Goal: Download file/media

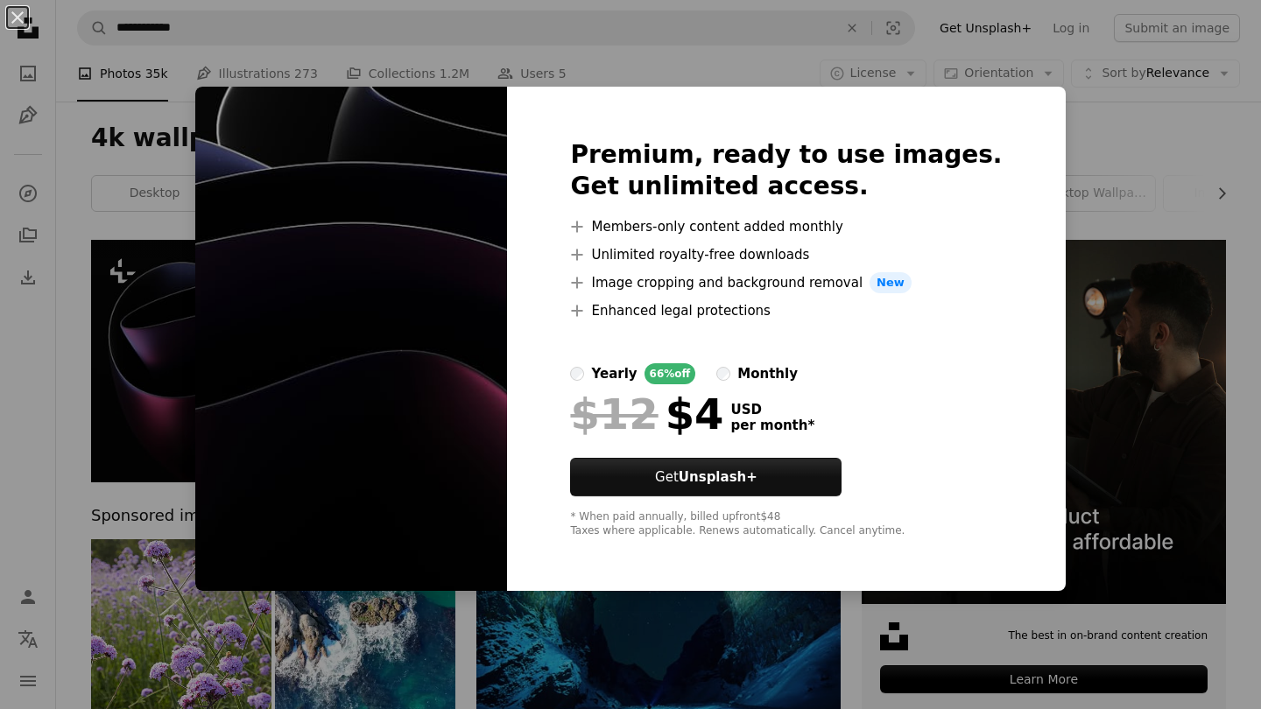
click at [1073, 145] on div "An X shape Premium, ready to use images. Get unlimited access. A plus sign Memb…" at bounding box center [630, 354] width 1261 height 709
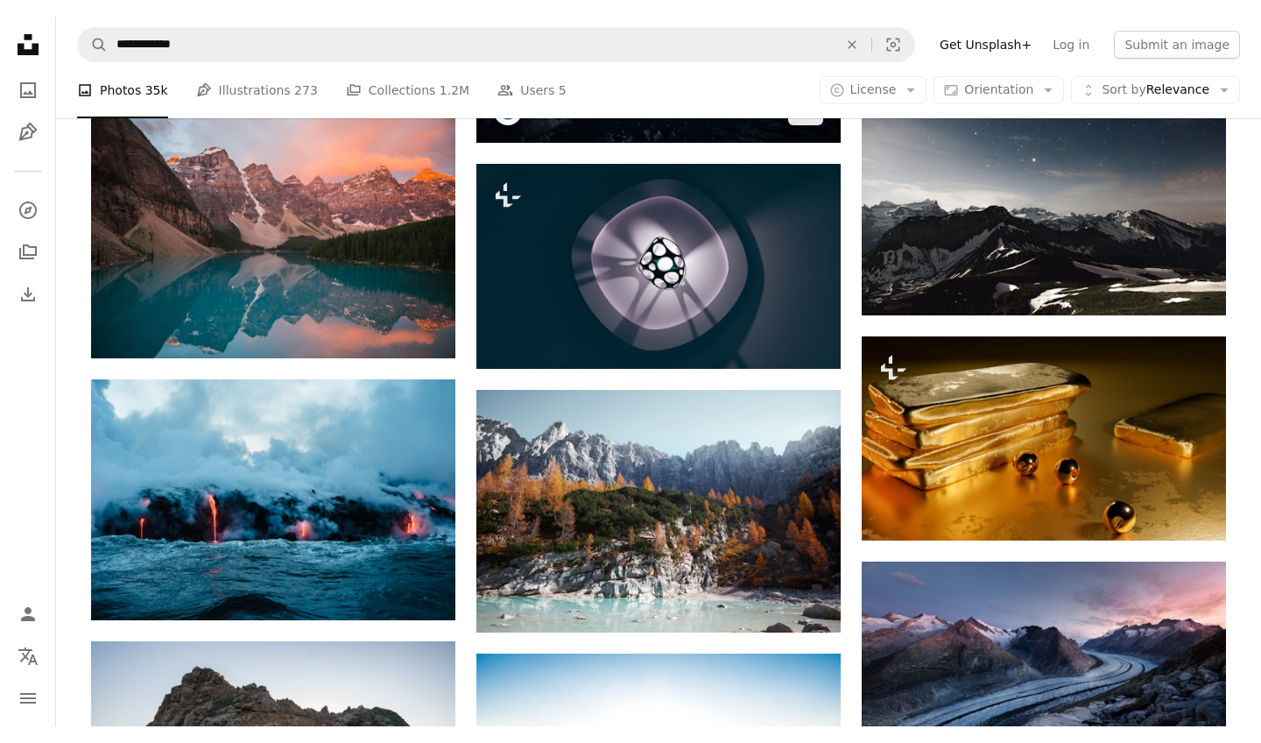
scroll to position [1671, 0]
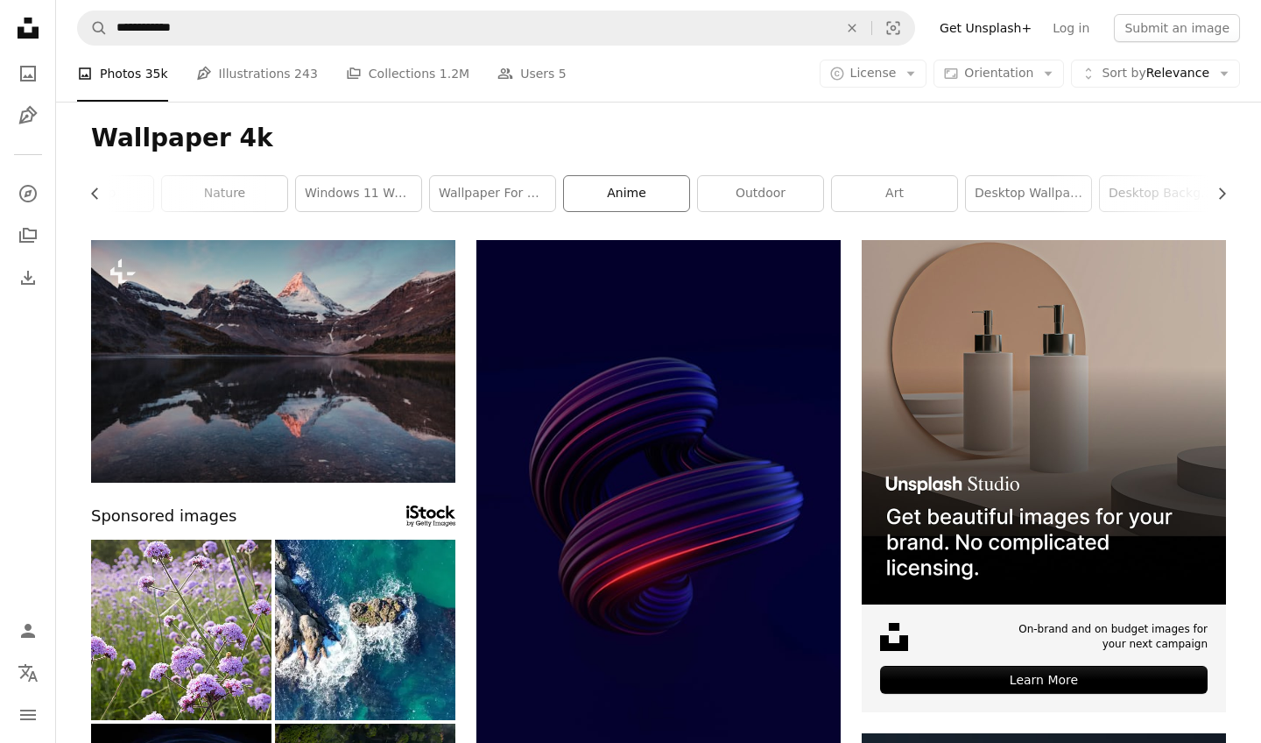
scroll to position [0, 466]
click at [644, 194] on link "anime" at bounding box center [626, 193] width 125 height 35
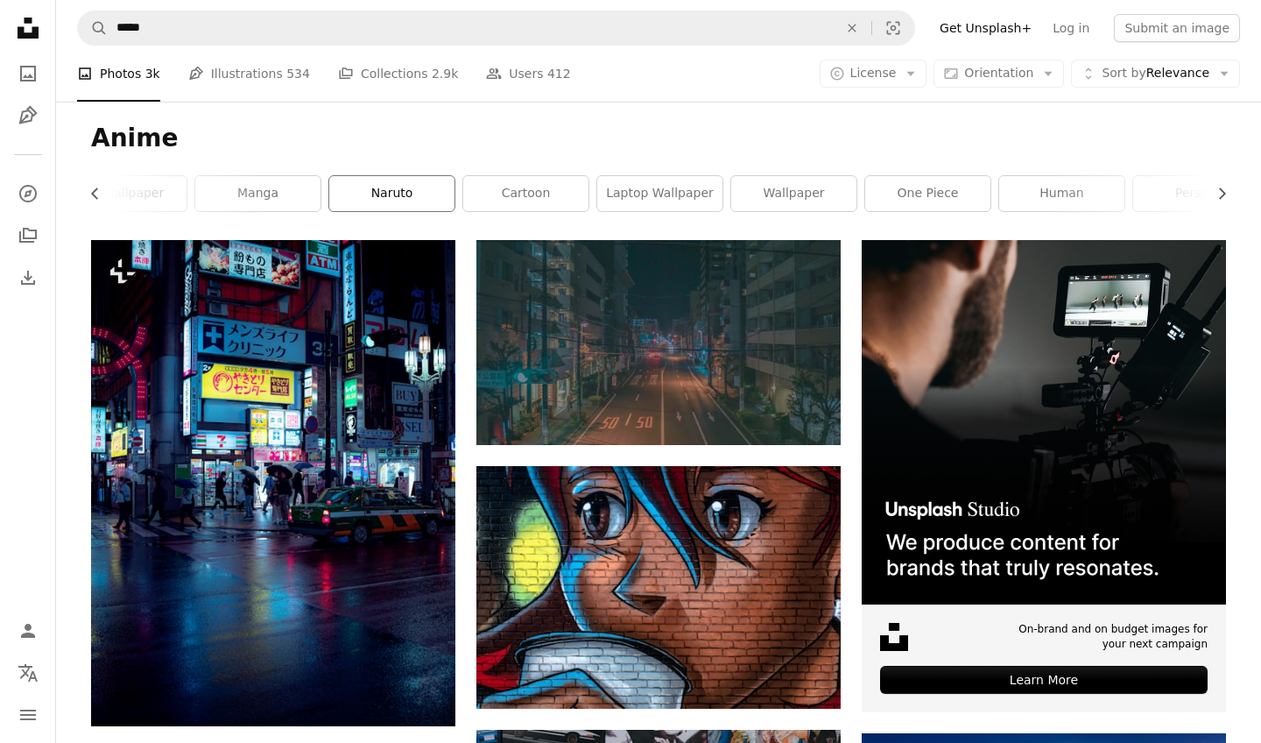
click at [440, 194] on link "naruto" at bounding box center [391, 193] width 125 height 35
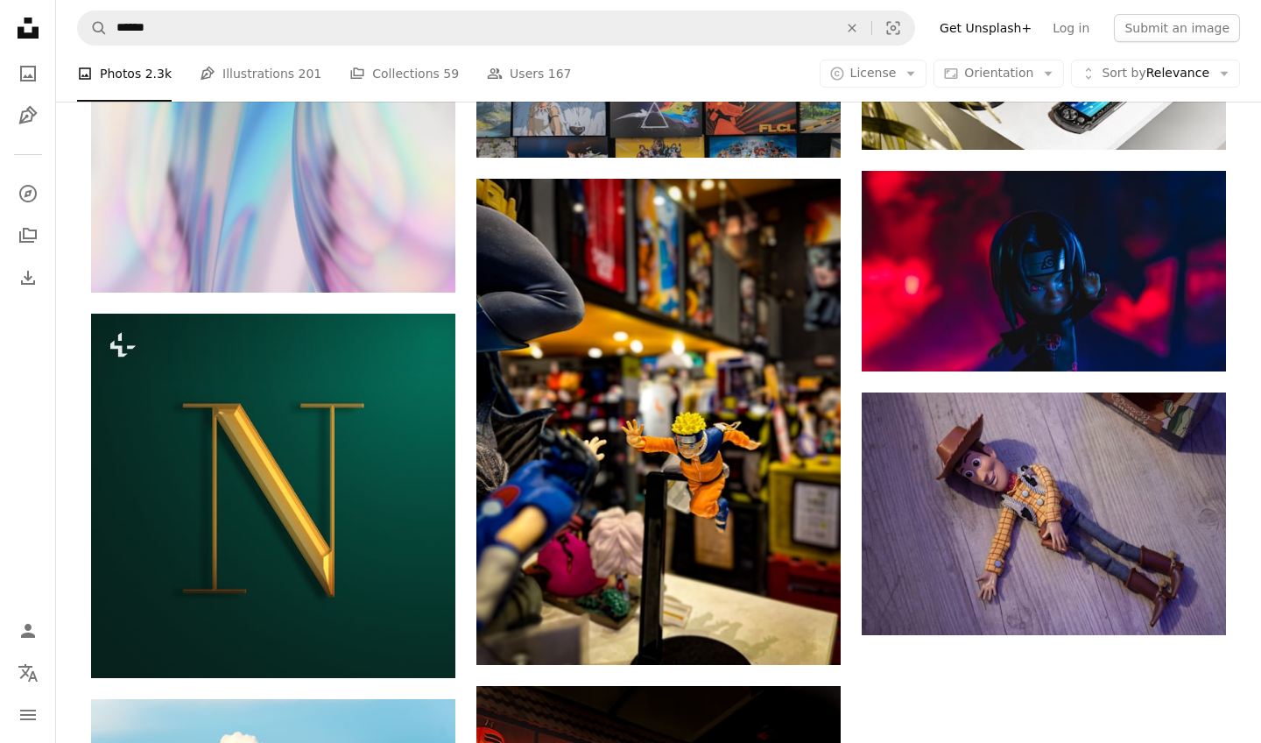
scroll to position [2473, 0]
